Goal: Task Accomplishment & Management: Manage account settings

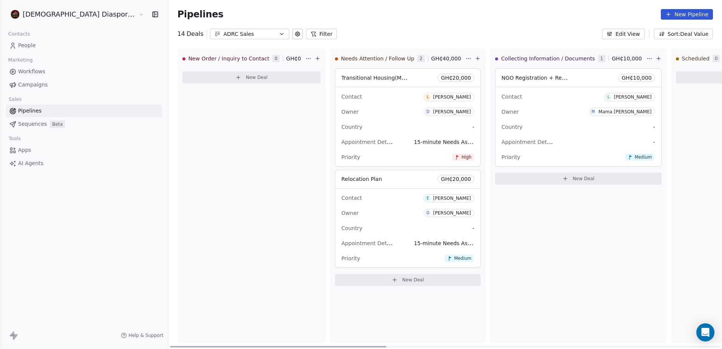
click at [350, 148] on div "Appointment Details 15-minute Needs Assessment" at bounding box center [407, 142] width 133 height 12
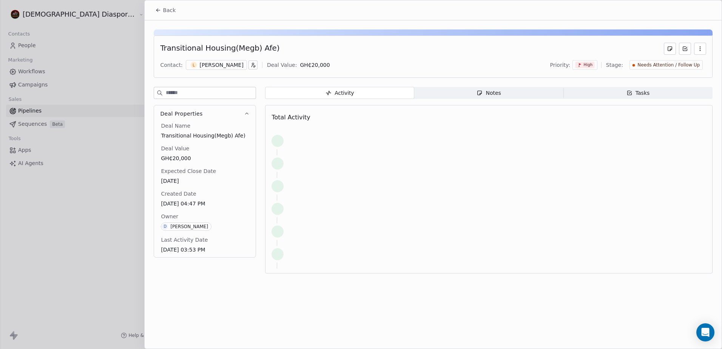
click at [355, 148] on div at bounding box center [488, 140] width 434 height 17
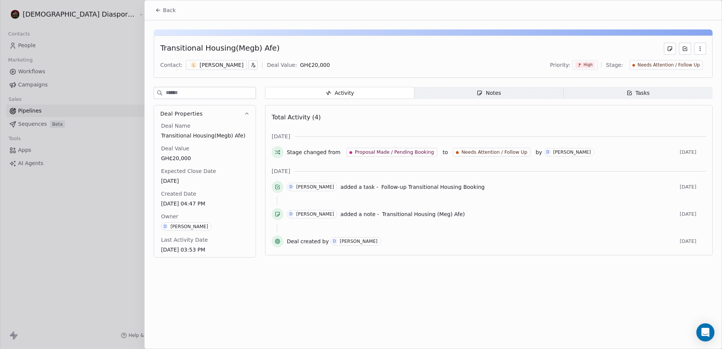
click at [85, 109] on div at bounding box center [361, 174] width 722 height 349
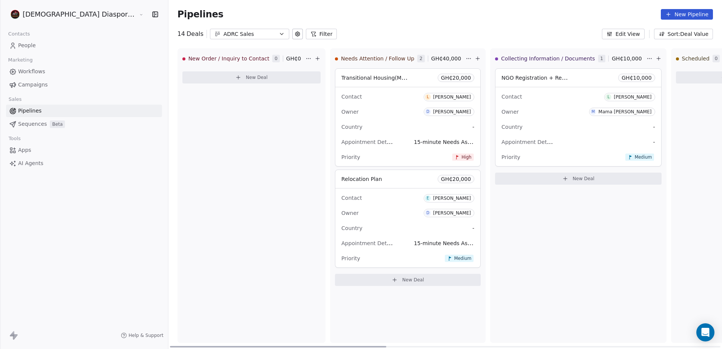
click at [462, 155] on span "High" at bounding box center [467, 157] width 10 height 6
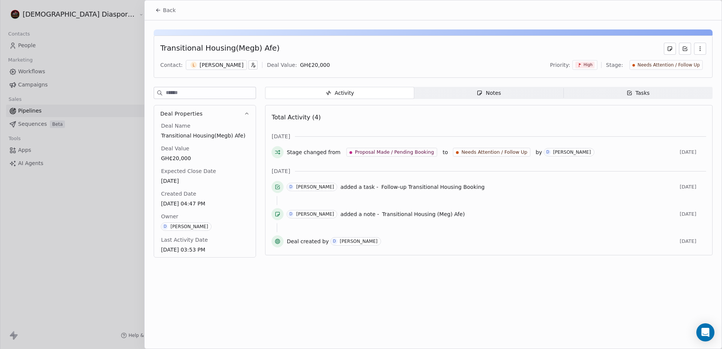
click at [248, 113] on icon "button" at bounding box center [247, 114] width 6 height 6
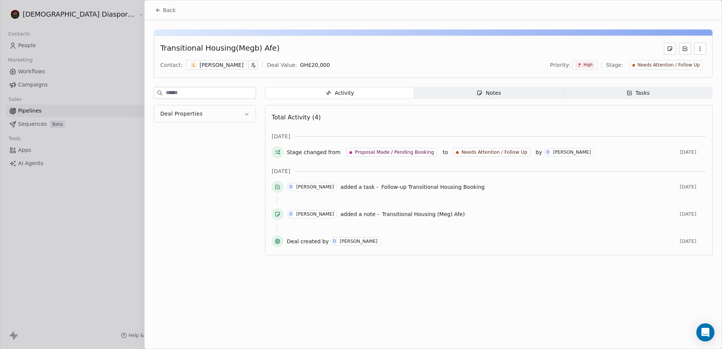
click at [248, 113] on icon "button" at bounding box center [247, 114] width 6 height 6
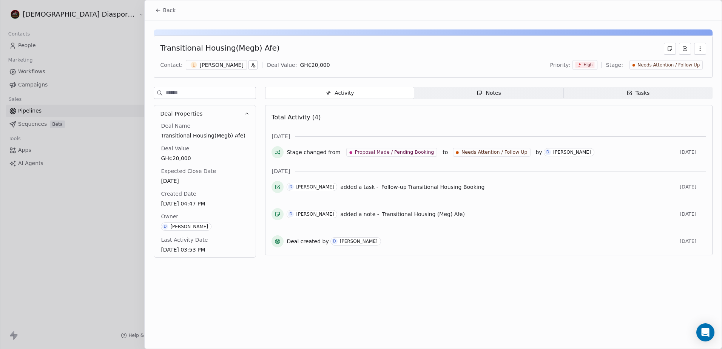
click at [593, 67] on span "High" at bounding box center [588, 64] width 9 height 5
click at [592, 65] on html "African Diaspora Resource Centre Contacts People Marketing Workflows Campaigns …" at bounding box center [361, 174] width 722 height 349
click at [592, 65] on span "High" at bounding box center [588, 64] width 9 height 5
click at [587, 89] on span "Medium" at bounding box center [578, 93] width 30 height 8
click at [576, 301] on div "Back Transitional Housing(Megb) Afe) Contact: L [PERSON_NAME] Deal Value: GH₵ 2…" at bounding box center [433, 174] width 577 height 348
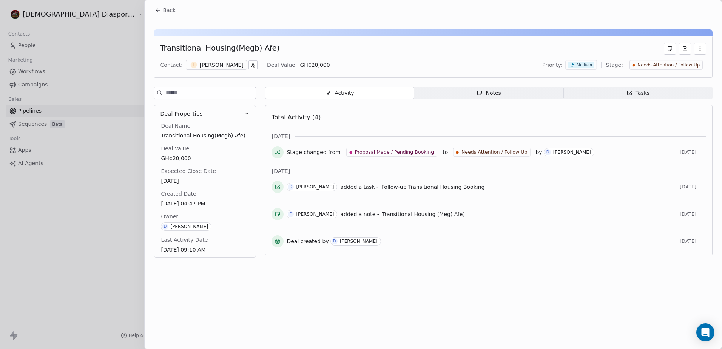
click at [28, 109] on div at bounding box center [361, 174] width 722 height 349
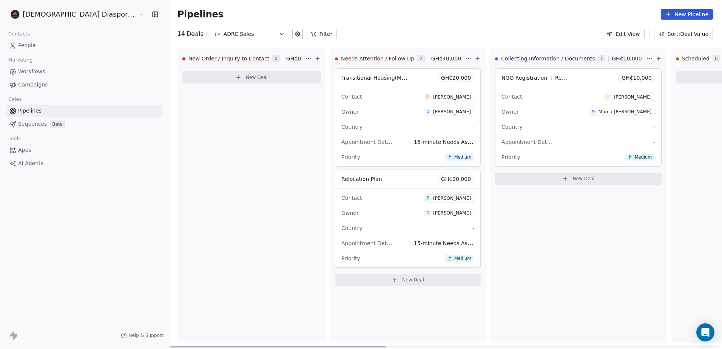
click at [335, 133] on div "Contact L [PERSON_NAME] Owner D [PERSON_NAME] Country - Appointment Details 15-…" at bounding box center [407, 126] width 145 height 79
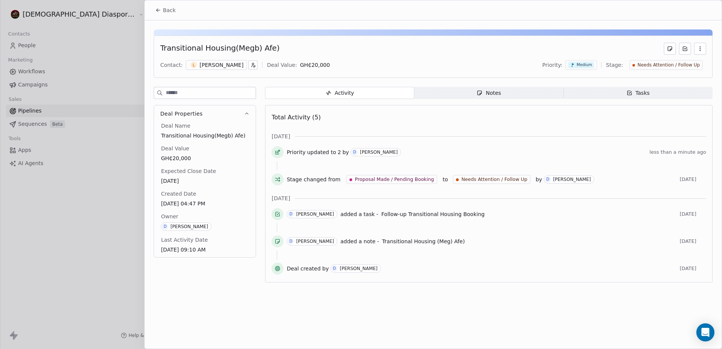
click at [622, 88] on span "Tasks Tasks" at bounding box center [637, 93] width 149 height 12
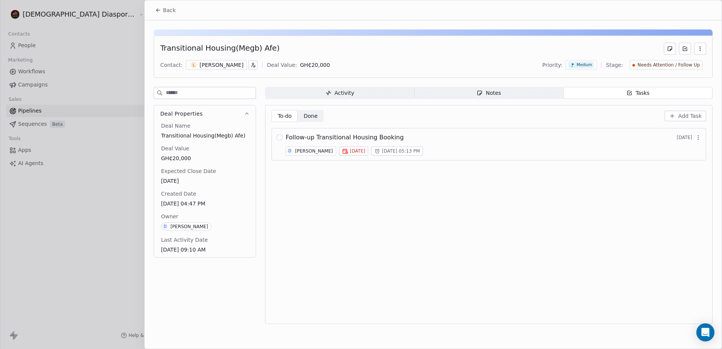
click at [362, 151] on span "[DATE]" at bounding box center [357, 151] width 15 height 6
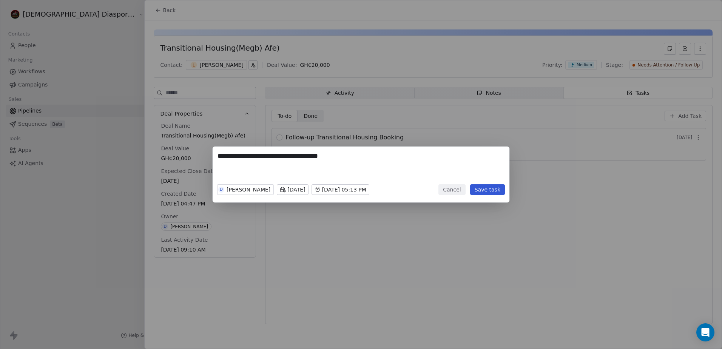
click at [319, 189] on body "African Diaspora Resource Centre Contacts People Marketing Workflows Campaigns …" at bounding box center [361, 174] width 722 height 349
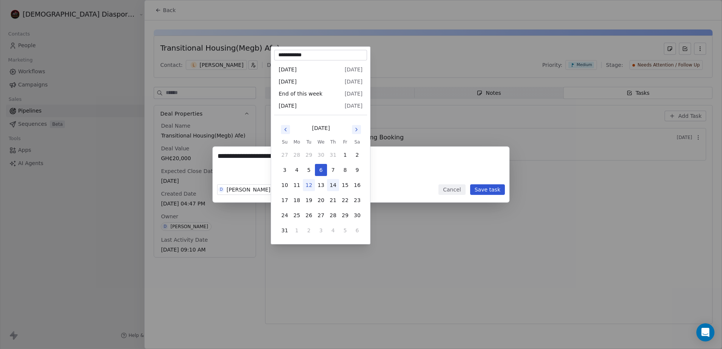
click at [336, 185] on button "14" at bounding box center [333, 185] width 12 height 12
type input "**********"
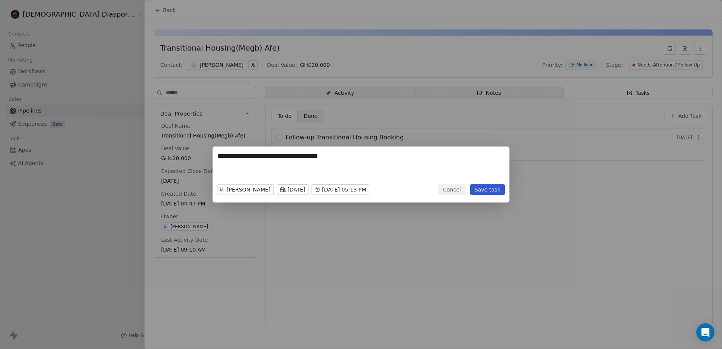
click at [310, 186] on body "African Diaspora Resource Centre Contacts People Marketing Workflows Campaigns …" at bounding box center [361, 174] width 722 height 349
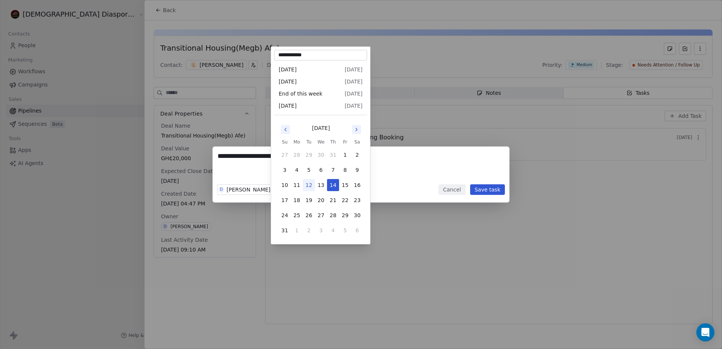
click at [311, 182] on button "12" at bounding box center [309, 185] width 12 height 12
type input "**********"
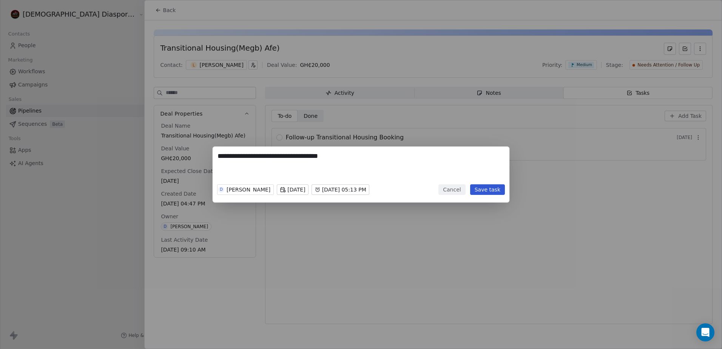
click at [340, 187] on body "African Diaspora Resource Centre Contacts People Marketing Workflows Campaigns …" at bounding box center [361, 174] width 722 height 349
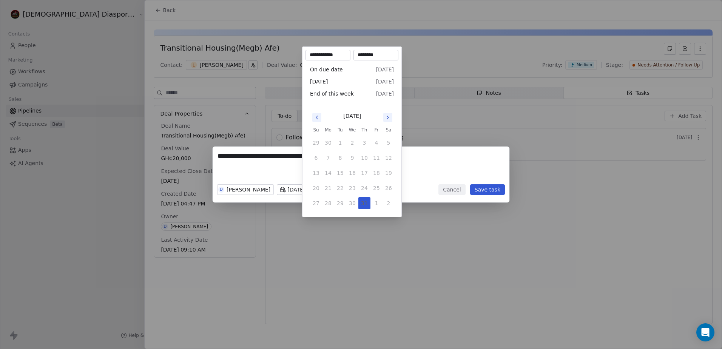
click at [324, 57] on input "**********" at bounding box center [328, 55] width 42 height 8
click at [387, 117] on icon "Go to next month" at bounding box center [388, 117] width 6 height 6
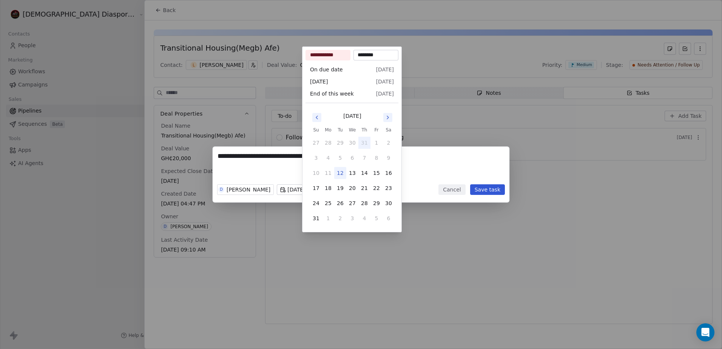
click at [345, 172] on button "12" at bounding box center [340, 173] width 12 height 12
type input "**********"
click at [385, 56] on input "********" at bounding box center [376, 55] width 42 height 8
click at [364, 54] on input "********" at bounding box center [376, 55] width 42 height 8
type input "********"
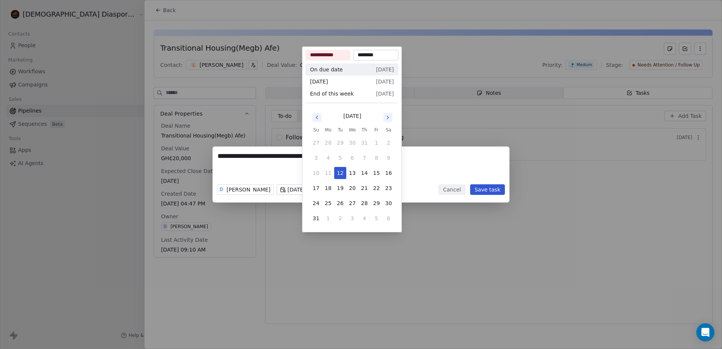
click at [495, 188] on div "**********" at bounding box center [361, 174] width 722 height 56
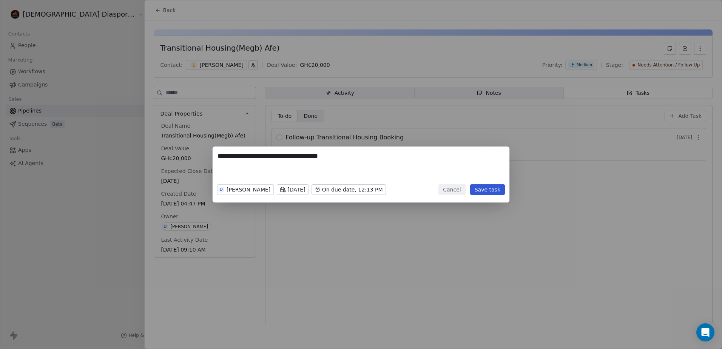
click at [495, 188] on button "Save task" at bounding box center [487, 189] width 35 height 11
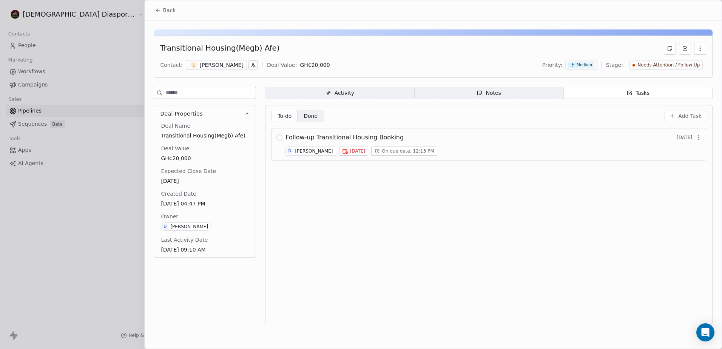
click at [405, 135] on div "Follow-up Transitional Housing Booking [DATE]" at bounding box center [493, 137] width 416 height 9
click at [373, 137] on span "Follow-up Transitional Housing Booking" at bounding box center [344, 137] width 118 height 9
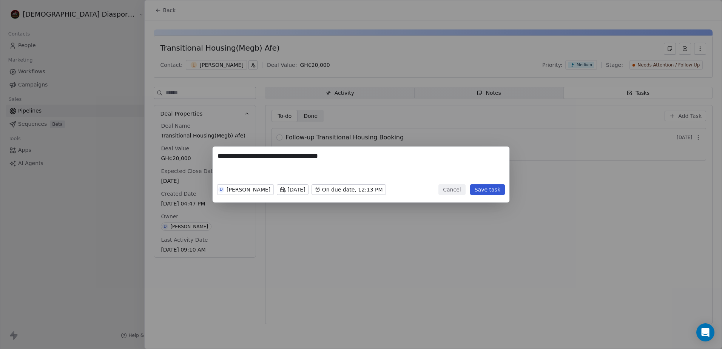
click at [320, 133] on div "**********" at bounding box center [361, 174] width 722 height 349
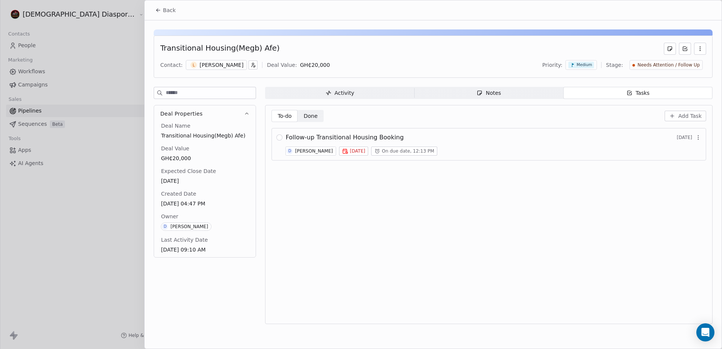
click at [320, 133] on div "**********" at bounding box center [361, 174] width 722 height 349
click at [320, 133] on span "Follow-up Transitional Housing Booking" at bounding box center [344, 137] width 118 height 9
click at [320, 137] on span "Follow-up Transitional Housing Booking" at bounding box center [344, 137] width 118 height 9
drag, startPoint x: 399, startPoint y: 135, endPoint x: 377, endPoint y: 139, distance: 22.3
click at [377, 139] on span "Follow-up Transitional Housing Booking" at bounding box center [344, 137] width 118 height 9
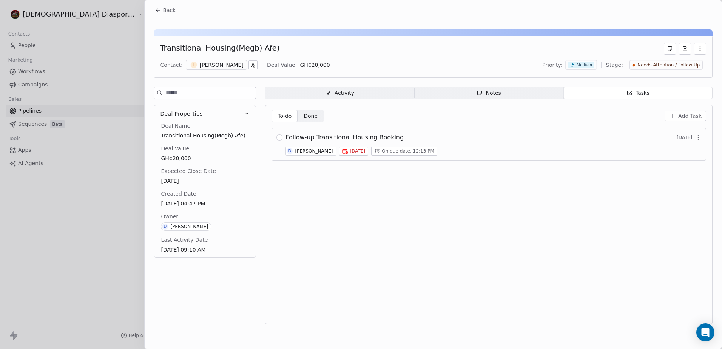
click at [306, 137] on span "Follow-up Transitional Housing Booking" at bounding box center [344, 137] width 118 height 9
click at [471, 90] on span "Notes Notes" at bounding box center [488, 93] width 149 height 12
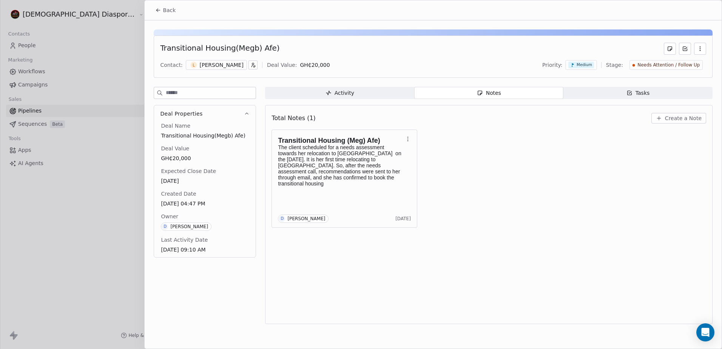
click at [668, 96] on span "Tasks Tasks" at bounding box center [637, 93] width 149 height 12
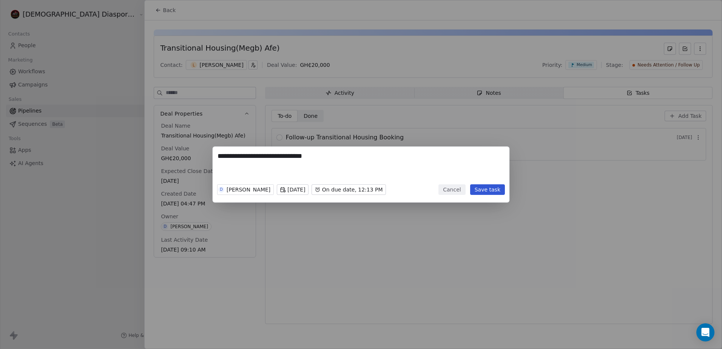
type textarea "**********"
click at [490, 189] on button "Save task" at bounding box center [487, 189] width 35 height 11
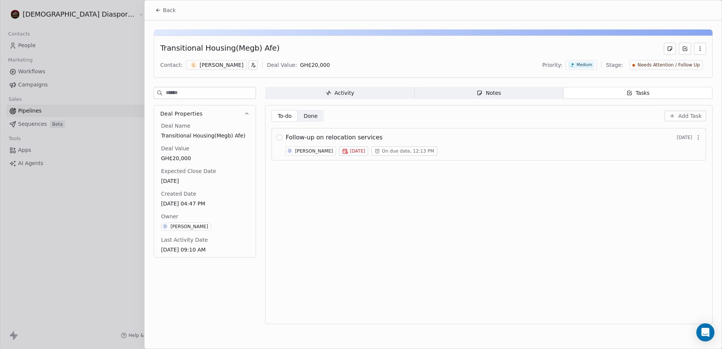
click at [484, 97] on span "Notes Notes" at bounding box center [488, 93] width 149 height 12
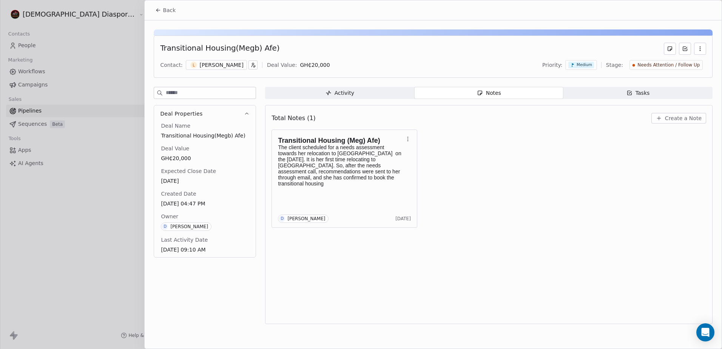
click at [334, 95] on div "Activity" at bounding box center [339, 93] width 29 height 8
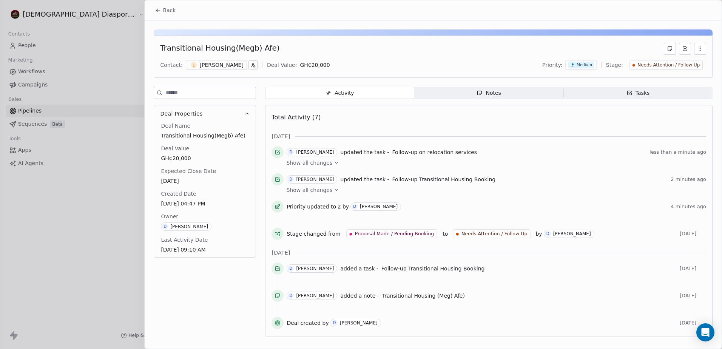
click at [47, 110] on div at bounding box center [361, 174] width 722 height 349
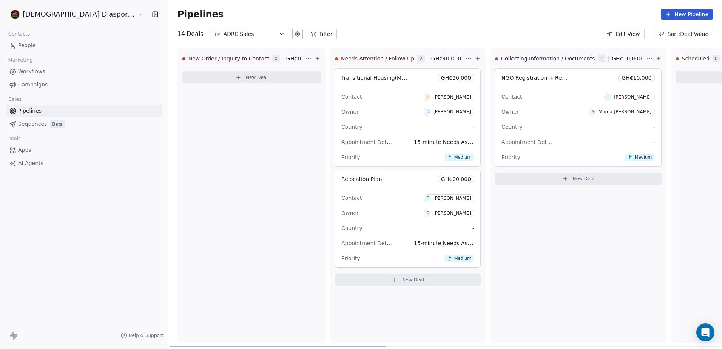
click at [362, 201] on div "Contact E [PERSON_NAME]" at bounding box center [407, 197] width 133 height 12
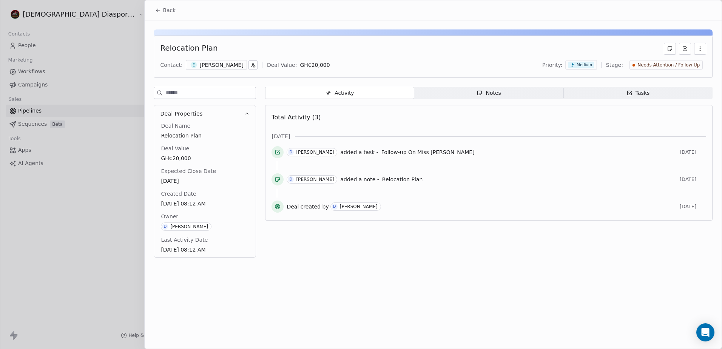
click at [639, 91] on div "Tasks" at bounding box center [637, 93] width 23 height 8
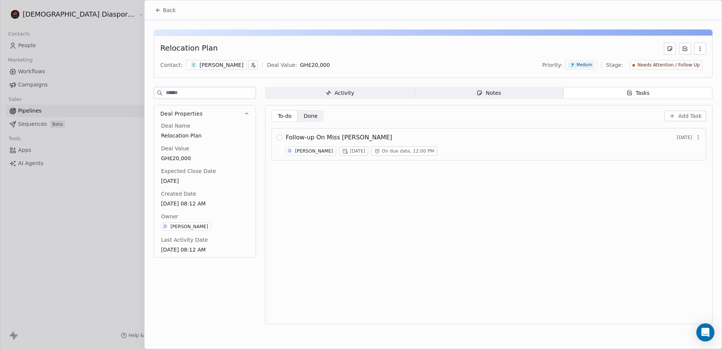
click at [509, 95] on span "Notes Notes" at bounding box center [488, 93] width 149 height 12
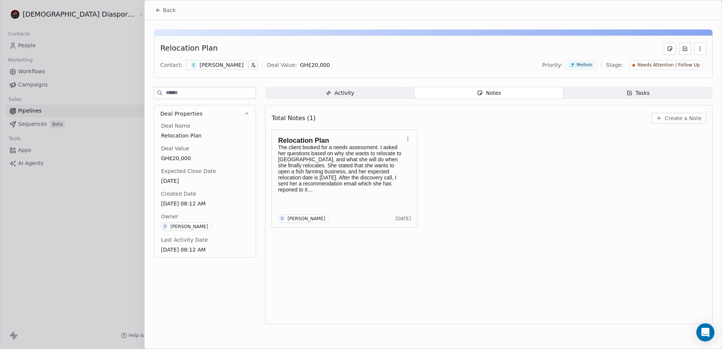
click at [68, 107] on div at bounding box center [361, 174] width 722 height 349
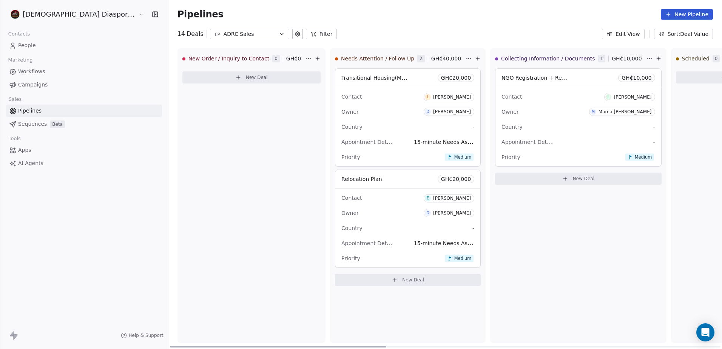
drag, startPoint x: 388, startPoint y: 347, endPoint x: 427, endPoint y: 340, distance: 38.7
drag, startPoint x: 358, startPoint y: 345, endPoint x: 353, endPoint y: 347, distance: 6.0
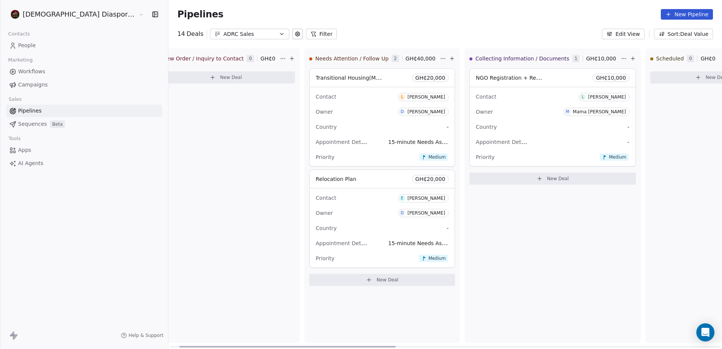
click at [353, 347] on div at bounding box center [287, 347] width 217 height 2
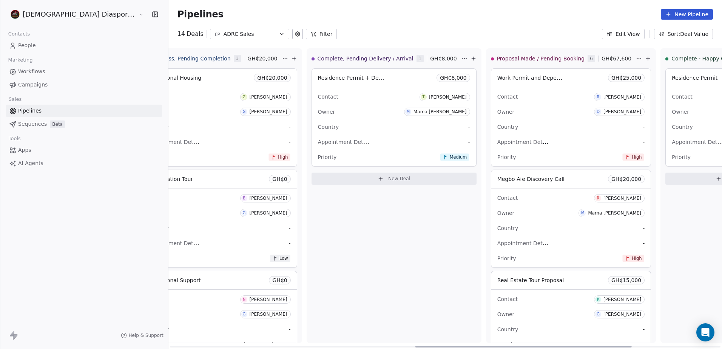
scroll to position [0, 684]
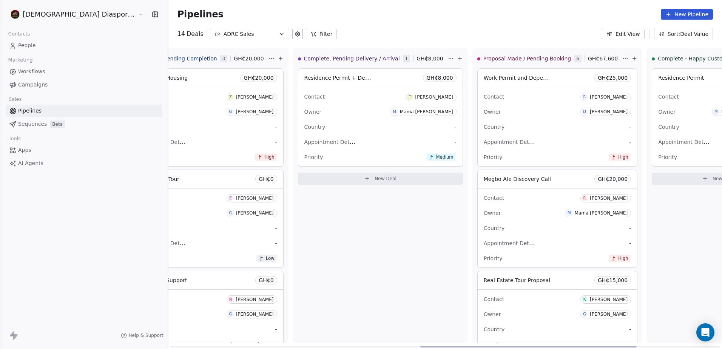
drag, startPoint x: 353, startPoint y: 347, endPoint x: 596, endPoint y: 359, distance: 242.6
click at [596, 347] on div at bounding box center [528, 347] width 217 height 2
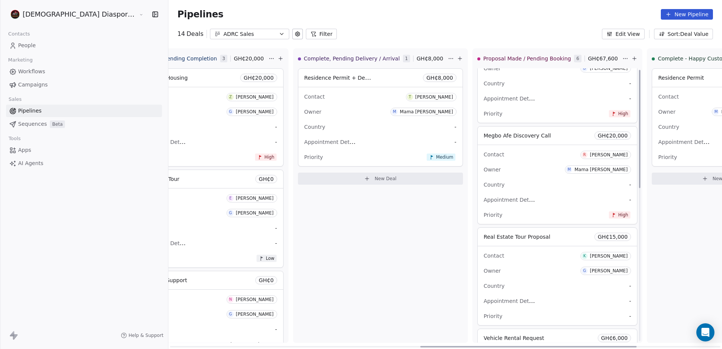
scroll to position [0, 0]
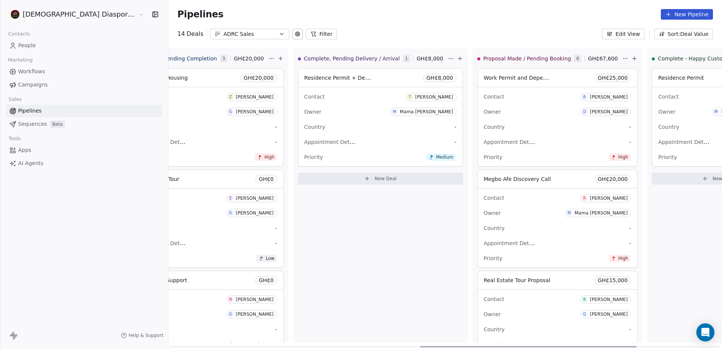
click at [484, 80] on span "Work Permit and Dependancy Residency" at bounding box center [537, 77] width 107 height 7
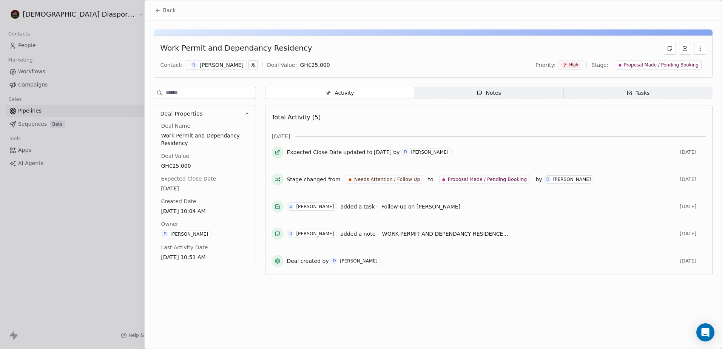
click at [470, 95] on span "Notes Notes" at bounding box center [488, 93] width 149 height 12
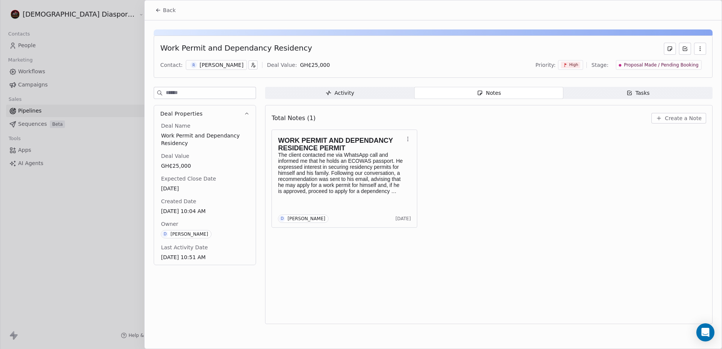
click at [501, 90] on span "Notes Notes" at bounding box center [488, 93] width 149 height 12
click at [609, 87] on span "Tasks Tasks" at bounding box center [637, 93] width 149 height 12
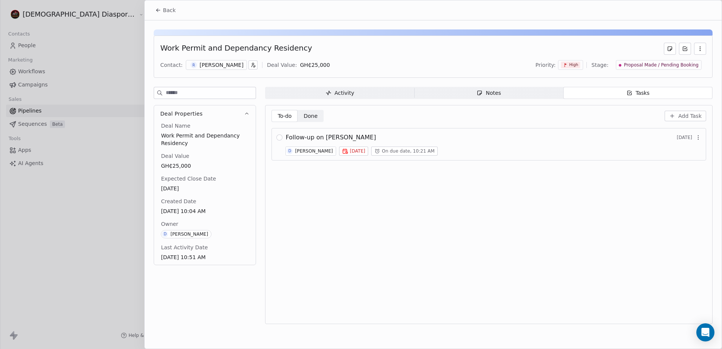
click at [362, 150] on span "[DATE]" at bounding box center [357, 151] width 15 height 6
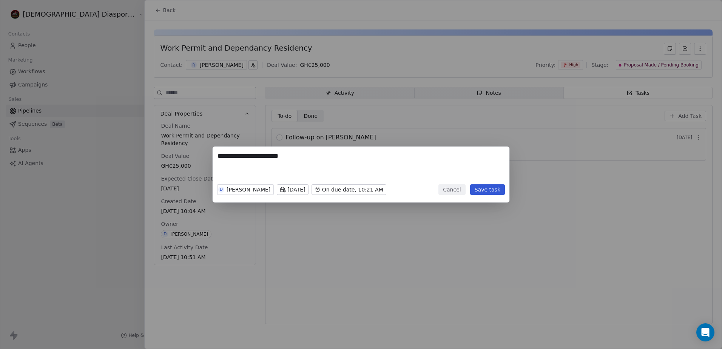
click at [316, 192] on body "African Diaspora Resource Centre Contacts People Marketing Workflows Campaigns …" at bounding box center [361, 174] width 722 height 349
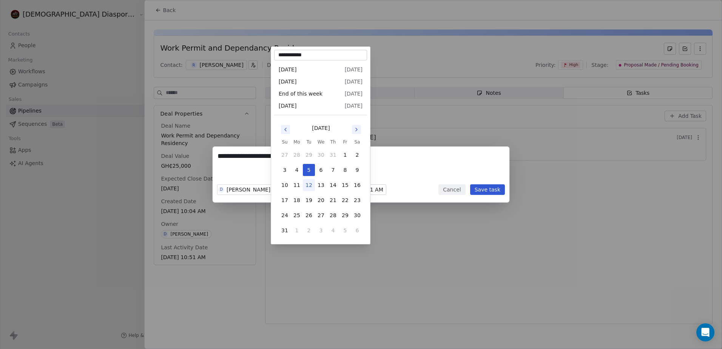
click at [308, 185] on button "12" at bounding box center [309, 185] width 12 height 12
type input "**********"
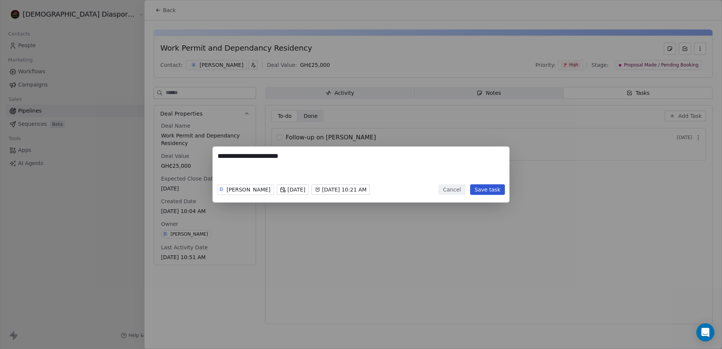
click at [479, 189] on button "Save task" at bounding box center [487, 189] width 35 height 11
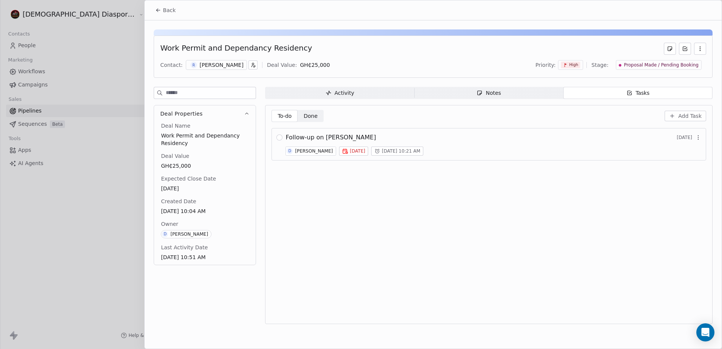
drag, startPoint x: 72, startPoint y: 86, endPoint x: 77, endPoint y: 84, distance: 4.6
click at [77, 84] on div at bounding box center [361, 174] width 722 height 349
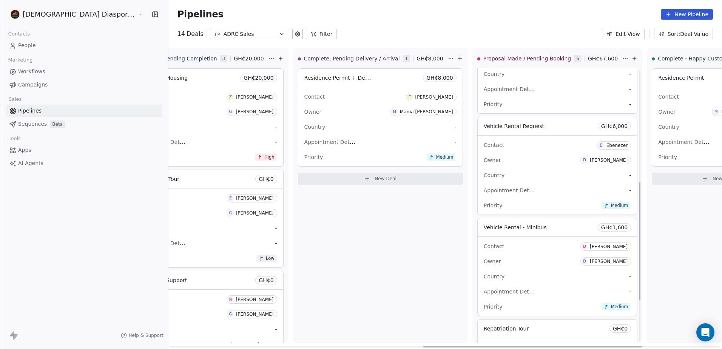
scroll to position [264, 0]
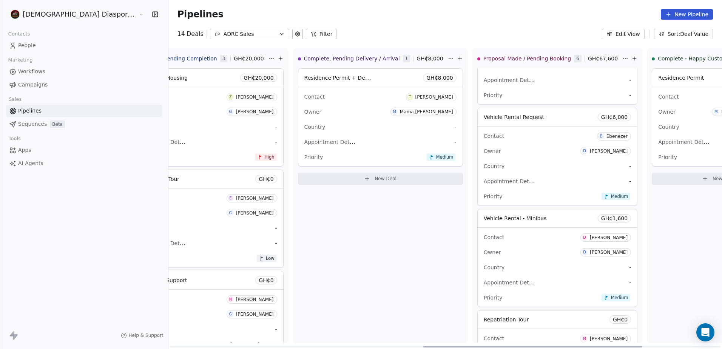
click at [484, 177] on div "Appointment Details -" at bounding box center [558, 181] width 148 height 12
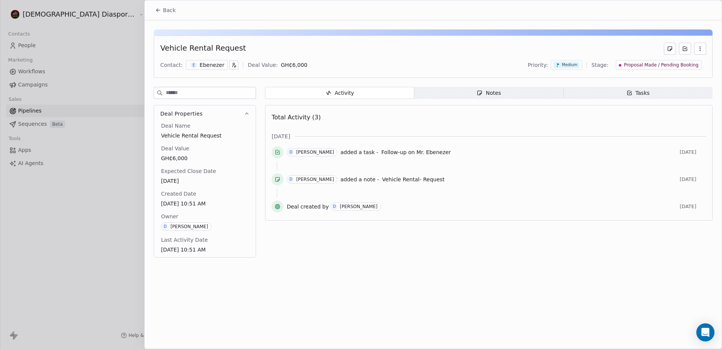
click at [619, 95] on span "Tasks Tasks" at bounding box center [637, 93] width 149 height 12
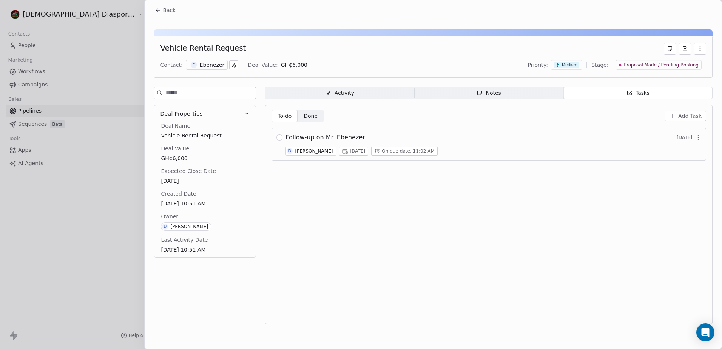
click at [505, 89] on span "Notes Notes" at bounding box center [488, 93] width 149 height 12
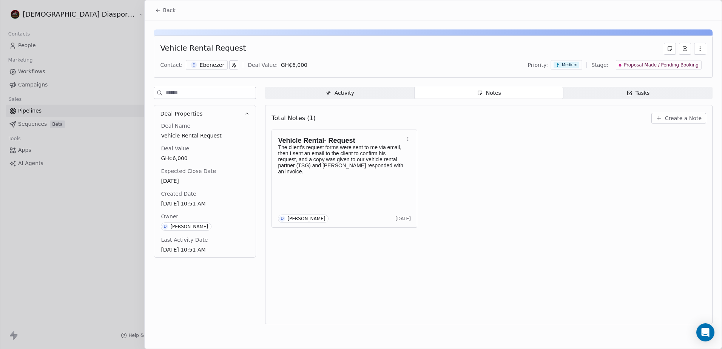
click at [48, 114] on div at bounding box center [361, 174] width 722 height 349
click at [52, 112] on div at bounding box center [361, 174] width 722 height 349
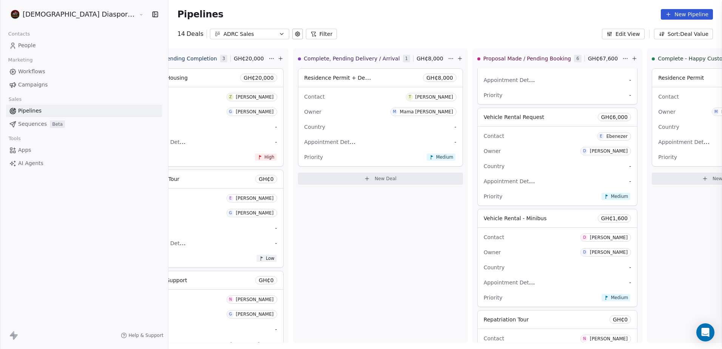
click at [72, 109] on div at bounding box center [361, 174] width 722 height 349
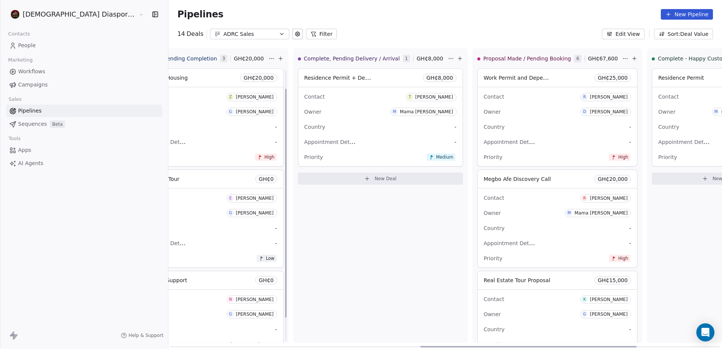
scroll to position [38, 0]
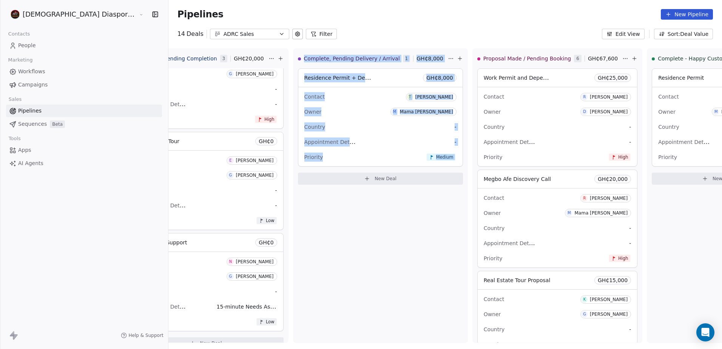
drag, startPoint x: 207, startPoint y: 334, endPoint x: 254, endPoint y: 347, distance: 48.9
click at [254, 347] on div "New Order / Inquiry to Contact 0 GH₵ 0 New Deal Needs Attention / Follow Up 2 G…" at bounding box center [322, 198] width 1677 height 300
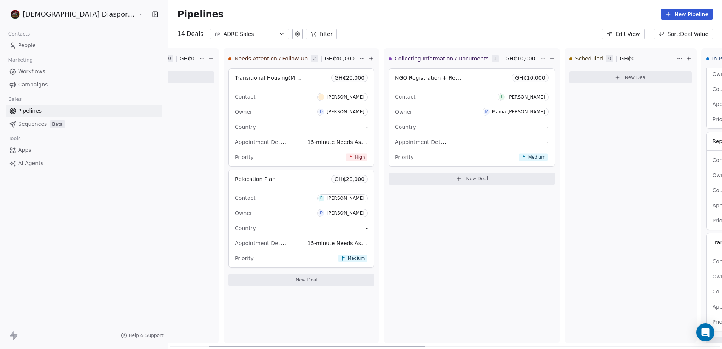
scroll to position [0, 114]
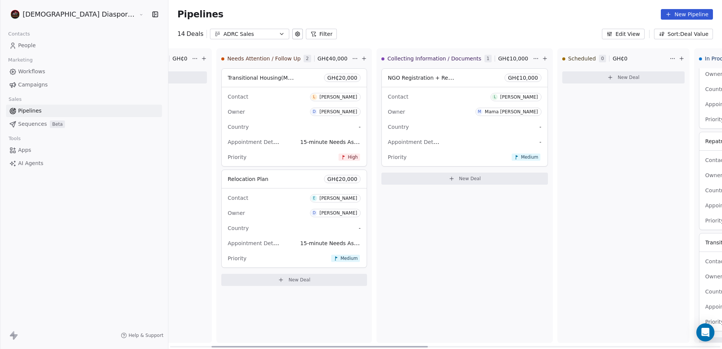
drag, startPoint x: 381, startPoint y: 347, endPoint x: 172, endPoint y: 296, distance: 214.8
click at [211, 346] on div at bounding box center [319, 347] width 217 height 2
click at [339, 154] on span "High" at bounding box center [350, 157] width 22 height 7
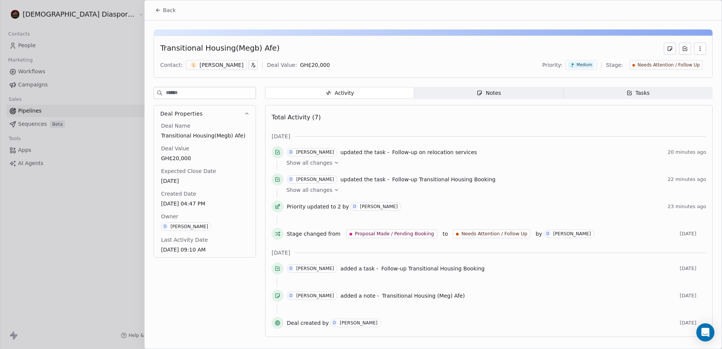
click at [108, 127] on div at bounding box center [361, 174] width 722 height 349
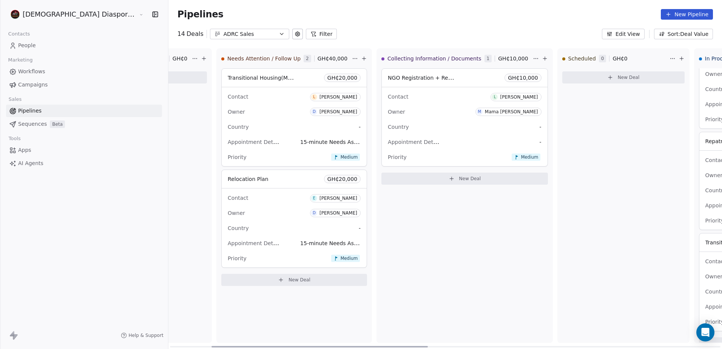
click at [231, 113] on div "Owner D [PERSON_NAME]" at bounding box center [294, 112] width 133 height 12
